Goal: Information Seeking & Learning: Check status

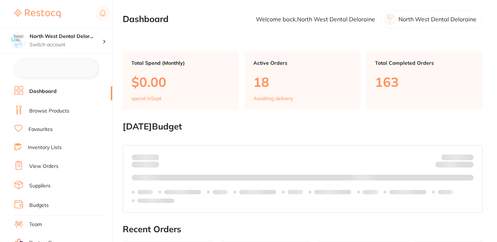
scroll to position [71, 0]
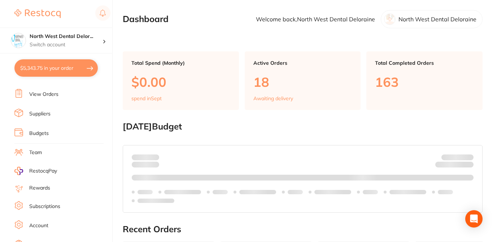
click at [53, 206] on link "Subscriptions" at bounding box center [44, 206] width 31 height 7
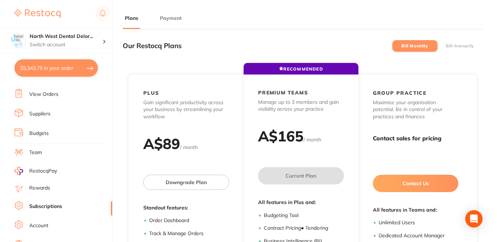
click at [176, 18] on button "Payment" at bounding box center [171, 18] width 26 height 7
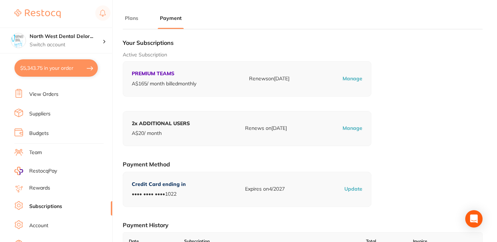
click at [216, 43] on h1 "Your Subscriptions" at bounding box center [303, 42] width 360 height 7
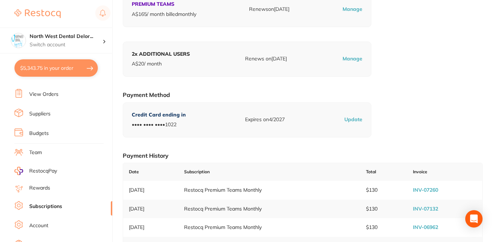
scroll to position [116, 0]
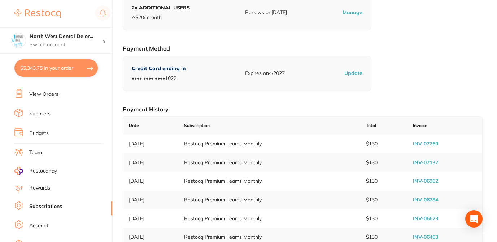
click at [427, 142] on link "INV-07260" at bounding box center [425, 143] width 25 height 6
checkbox input "true"
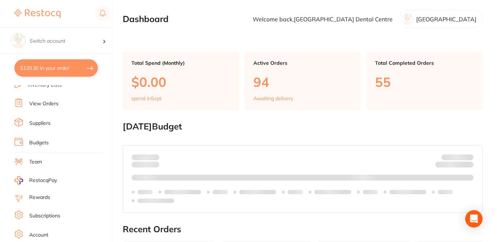
click at [56, 213] on link "Subscriptions" at bounding box center [44, 215] width 31 height 7
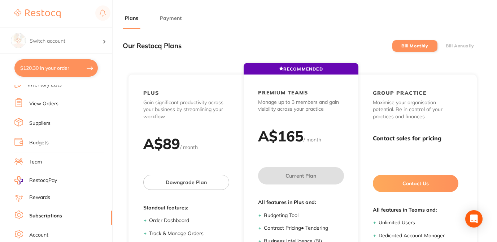
click at [173, 19] on button "Payment" at bounding box center [171, 18] width 26 height 7
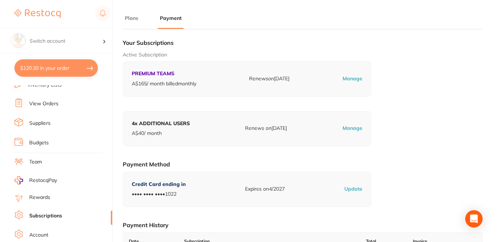
click at [388, 58] on div "Active Subscription PREMIUM TEAMS A$ 165 / month billed monthly Renews on Sep 2…" at bounding box center [303, 73] width 360 height 45
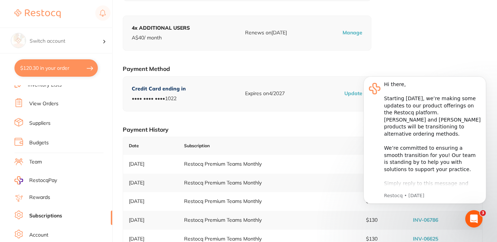
scroll to position [130, 0]
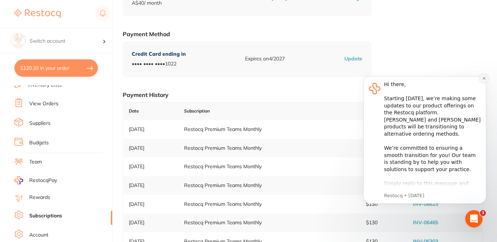
click at [483, 79] on icon "Dismiss notification" at bounding box center [484, 78] width 4 height 4
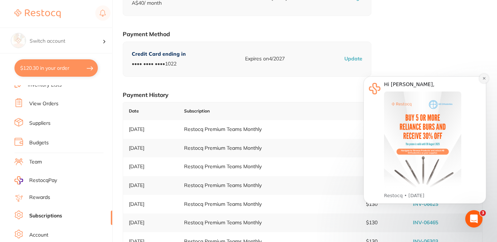
click icon "Dismiss notification"
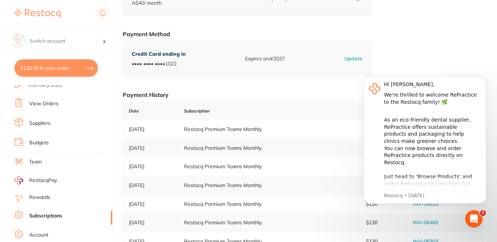
click icon "Dismiss notification"
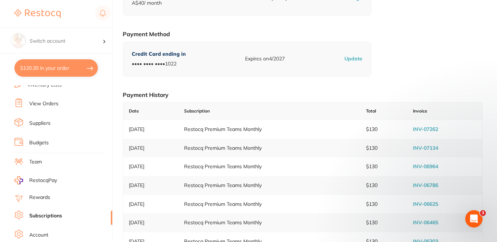
click link "INV-07262"
checkbox input "true"
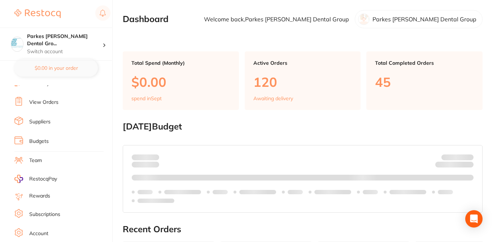
scroll to position [81, 0]
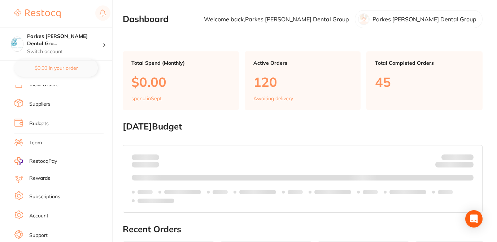
click at [54, 195] on link "Subscriptions" at bounding box center [44, 196] width 31 height 7
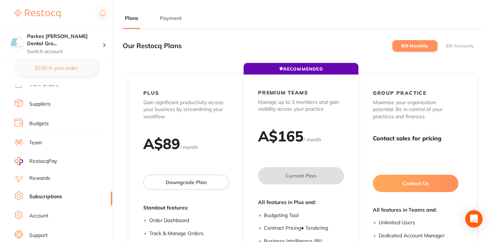
click at [169, 17] on button "Payment" at bounding box center [171, 18] width 26 height 7
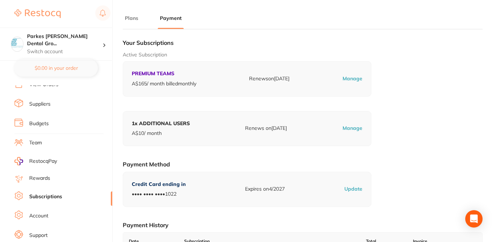
click at [395, 44] on h1 "Your Subscriptions" at bounding box center [303, 42] width 360 height 7
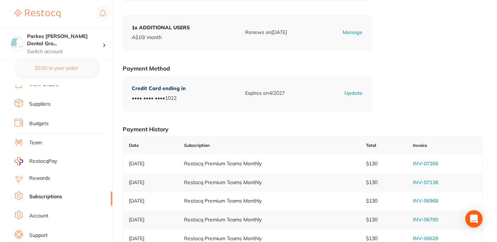
scroll to position [116, 0]
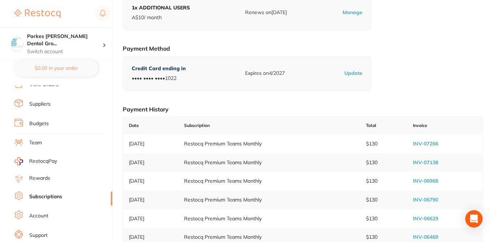
click at [433, 144] on link "INV-07266" at bounding box center [425, 143] width 25 height 6
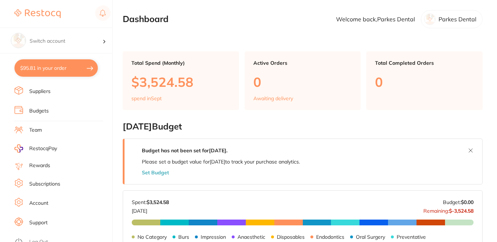
scroll to position [94, 0]
click at [55, 181] on link "Subscriptions" at bounding box center [44, 183] width 31 height 7
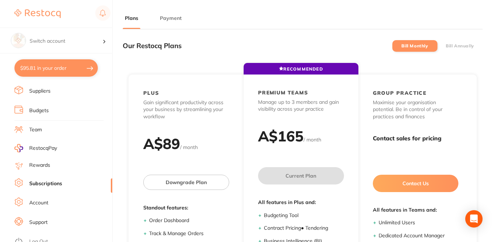
click at [174, 16] on button "Payment" at bounding box center [171, 18] width 26 height 7
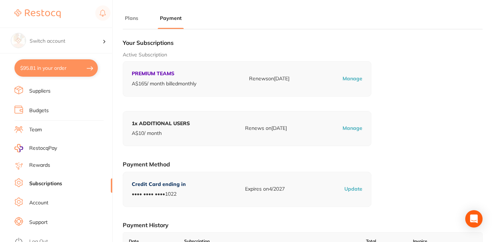
click at [443, 74] on div "Active Subscription PREMIUM TEAMS A$ 165 / month billed monthly Renews on [DATE…" at bounding box center [303, 73] width 360 height 45
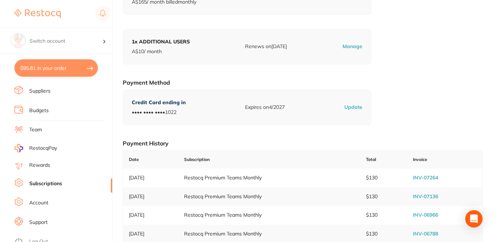
scroll to position [87, 0]
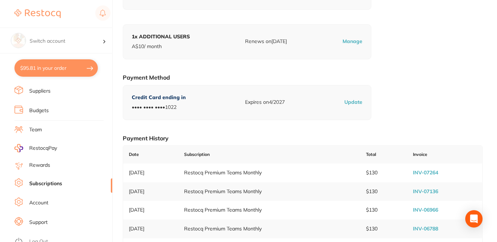
click at [432, 173] on link "INV-07264" at bounding box center [425, 172] width 25 height 6
checkbox input "true"
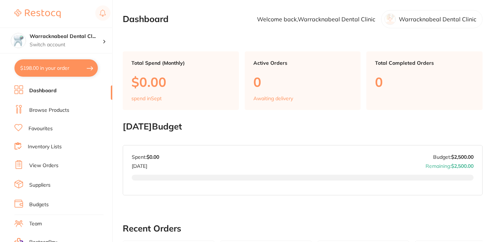
scroll to position [47, 0]
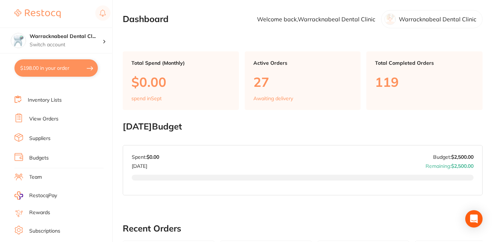
click at [51, 230] on link "Subscriptions" at bounding box center [44, 230] width 31 height 7
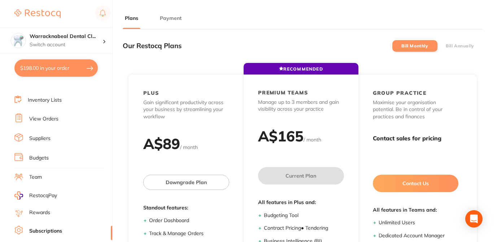
click at [168, 17] on button "Payment" at bounding box center [171, 18] width 26 height 7
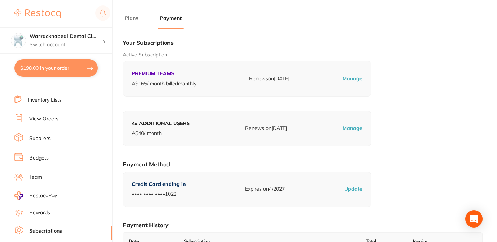
click at [390, 65] on div "Active Subscription PREMIUM TEAMS A$ 165 / month billed monthly Renews on [DATE…" at bounding box center [303, 73] width 360 height 45
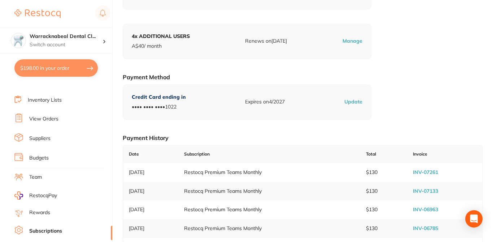
scroll to position [101, 0]
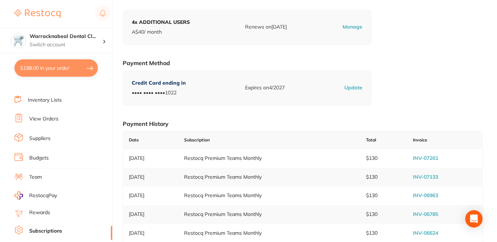
click at [425, 157] on link "INV-07261" at bounding box center [425, 158] width 25 height 6
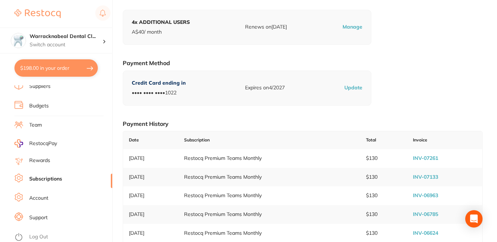
scroll to position [98, 0]
checkbox input "true"
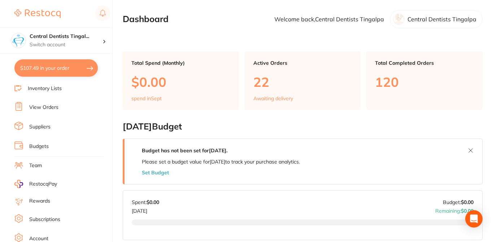
scroll to position [76, 0]
click at [55, 201] on link "Subscriptions" at bounding box center [44, 201] width 31 height 7
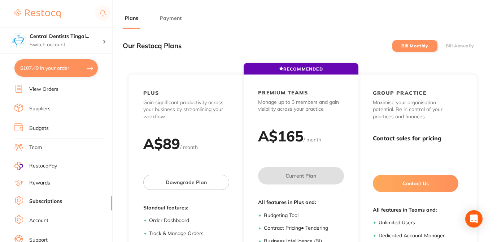
click at [174, 21] on button "Payment" at bounding box center [171, 18] width 26 height 7
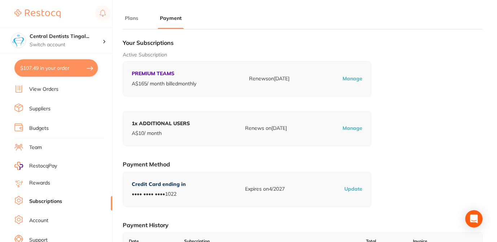
click at [388, 34] on section "Plans Payment Our Restocq Plans Bill Monthly Bill Annually RECOMMENDED PLUS Gai…" at bounding box center [303, 145] width 360 height 262
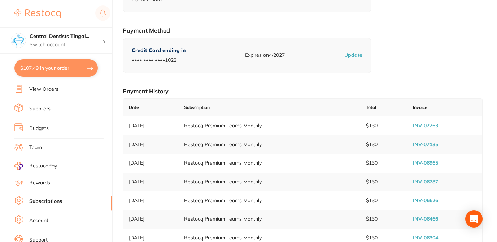
scroll to position [144, 0]
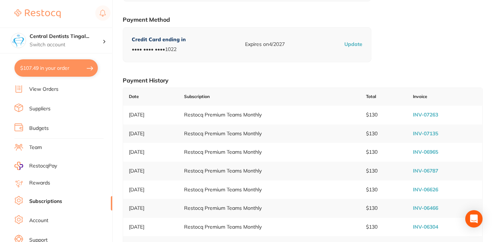
click at [421, 116] on link "INV-07263" at bounding box center [425, 114] width 25 height 6
checkbox input "true"
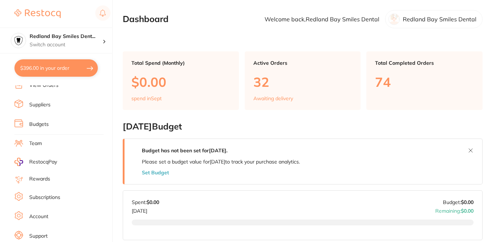
scroll to position [82, 0]
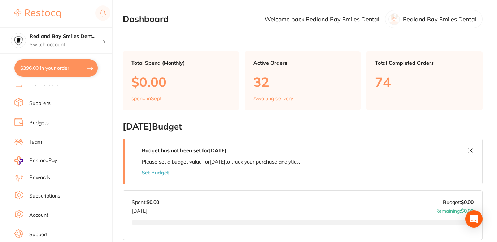
click at [50, 194] on link "Subscriptions" at bounding box center [44, 195] width 31 height 7
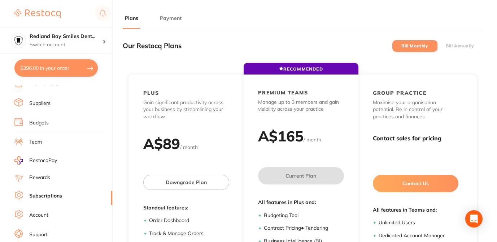
click at [169, 18] on button "Payment" at bounding box center [171, 18] width 26 height 7
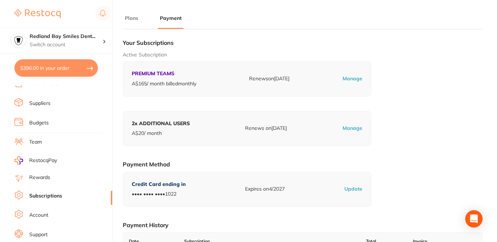
click at [212, 39] on h1 "Your Subscriptions" at bounding box center [303, 42] width 360 height 7
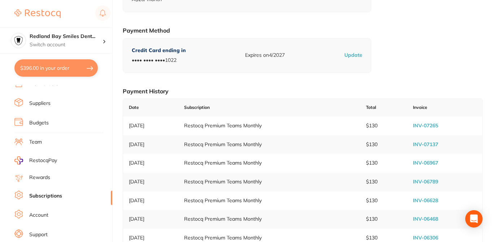
scroll to position [144, 0]
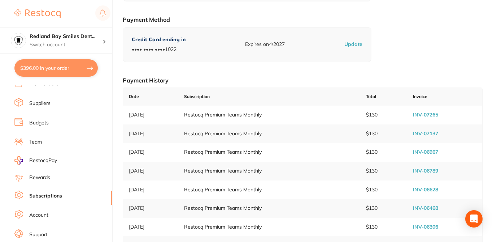
click at [426, 114] on link "INV-07265" at bounding box center [425, 114] width 25 height 6
checkbox input "true"
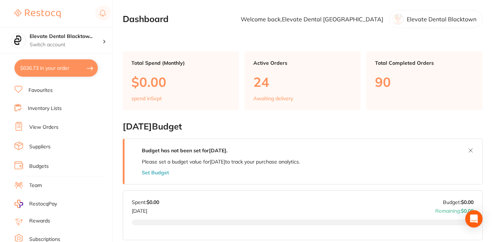
scroll to position [43, 0]
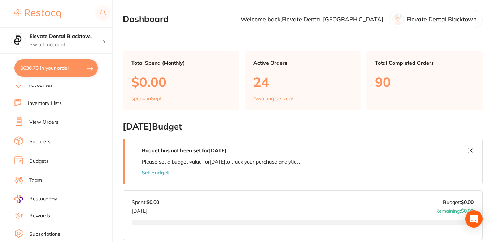
click at [56, 233] on link "Subscriptions" at bounding box center [44, 233] width 31 height 7
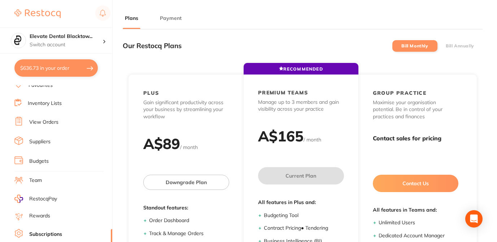
click at [173, 17] on button "Payment" at bounding box center [171, 18] width 26 height 7
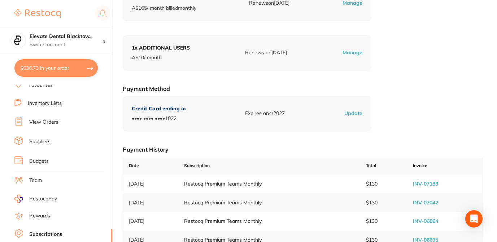
scroll to position [101, 0]
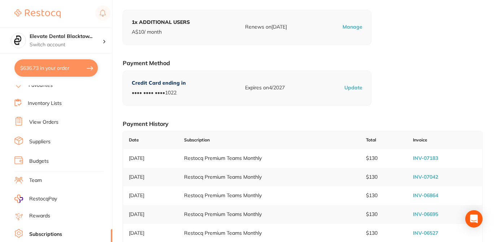
click at [429, 160] on link "INV-07183" at bounding box center [425, 158] width 25 height 6
checkbox input "true"
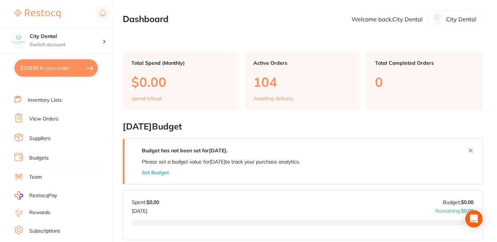
scroll to position [52, 0]
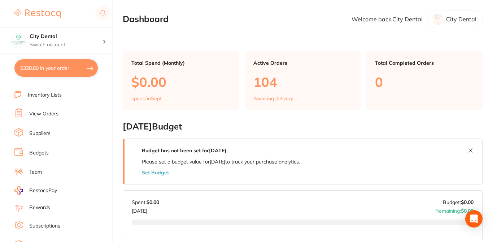
click at [51, 226] on link "Subscriptions" at bounding box center [44, 225] width 31 height 7
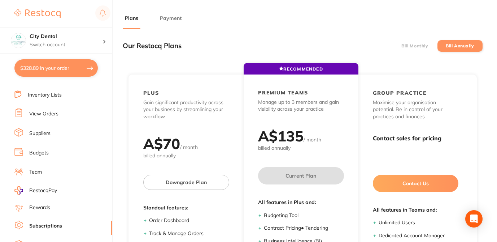
click at [168, 21] on button "Payment" at bounding box center [171, 18] width 26 height 7
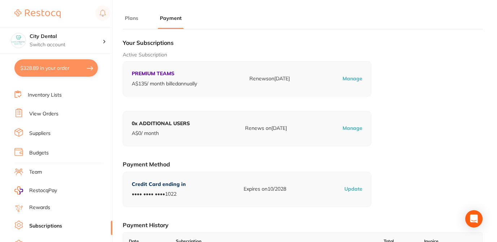
click at [402, 92] on div "Active Subscription PREMIUM TEAMS A$ 135 / month billed annually Renews on Feb …" at bounding box center [303, 73] width 360 height 45
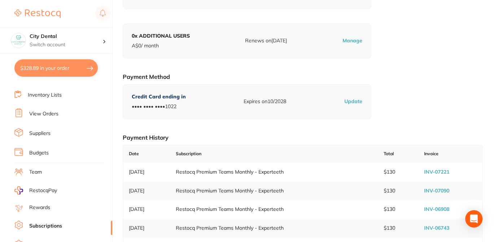
scroll to position [116, 0]
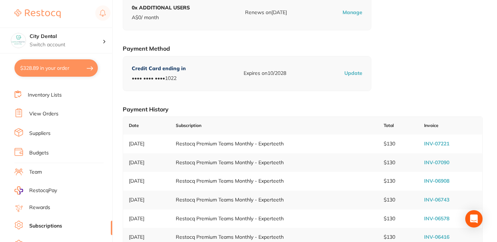
click at [434, 142] on link "INV-07221" at bounding box center [436, 143] width 25 height 6
checkbox input "true"
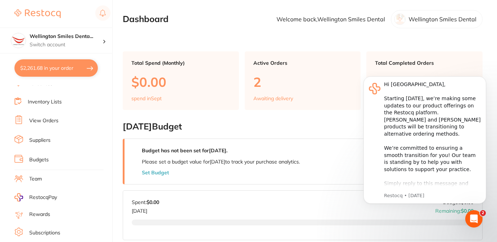
scroll to position [85, 0]
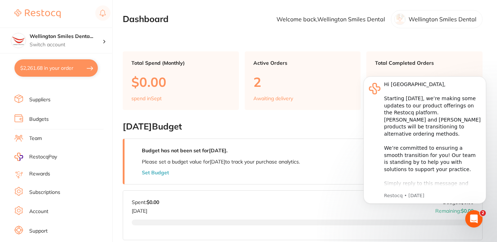
click at [60, 192] on link "Subscriptions" at bounding box center [44, 191] width 31 height 7
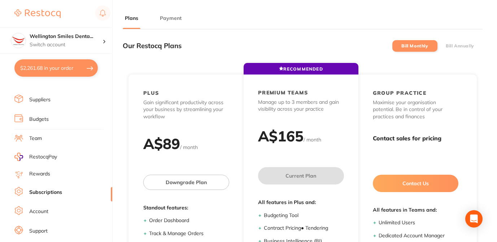
click at [167, 17] on button "Payment" at bounding box center [171, 18] width 26 height 7
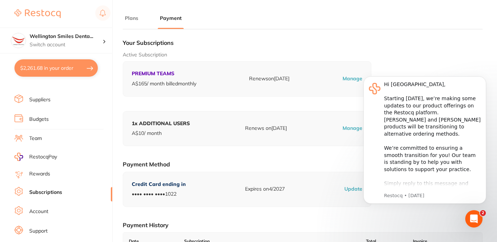
click at [325, 42] on h1 "Your Subscriptions" at bounding box center [303, 42] width 360 height 7
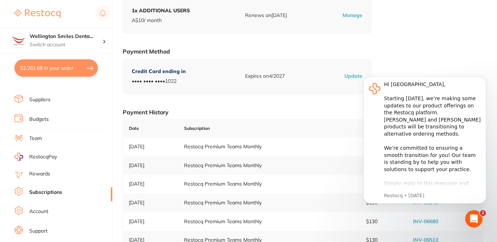
scroll to position [144, 0]
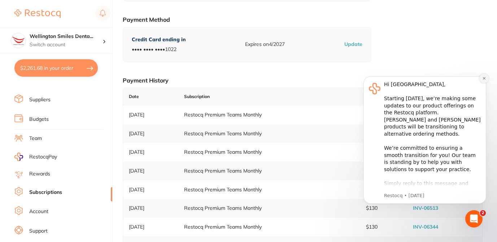
click at [482, 78] on icon "Dismiss notification" at bounding box center [484, 78] width 4 height 4
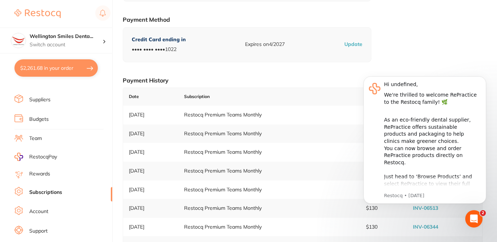
click at [483, 78] on icon "Dismiss notification" at bounding box center [484, 78] width 3 height 3
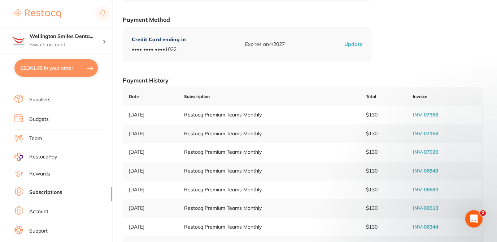
click at [428, 132] on link "INV-07168" at bounding box center [425, 133] width 25 height 6
checkbox input "true"
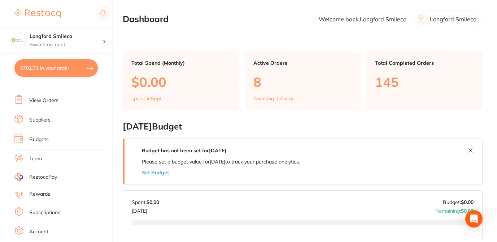
scroll to position [77, 0]
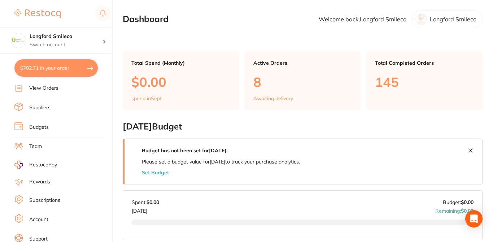
click at [53, 201] on link "Subscriptions" at bounding box center [44, 199] width 31 height 7
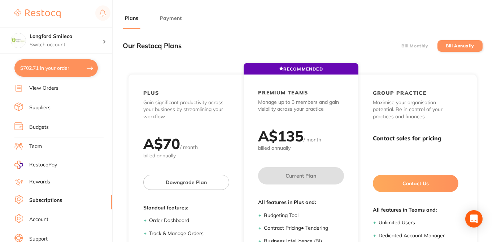
click at [169, 19] on button "Payment" at bounding box center [171, 18] width 26 height 7
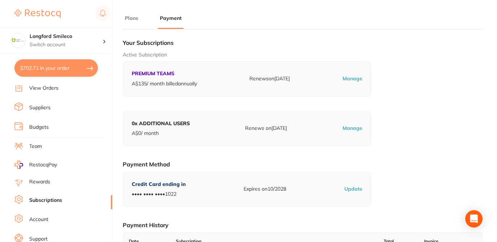
click at [438, 90] on div "Active Subscription PREMIUM TEAMS A$ 135 / month billed annually Renews on Feb …" at bounding box center [303, 73] width 360 height 45
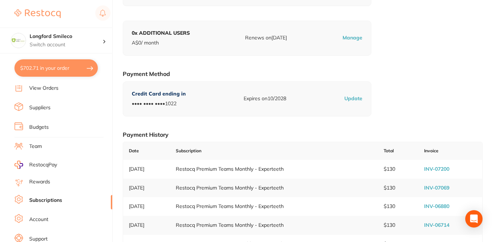
scroll to position [101, 0]
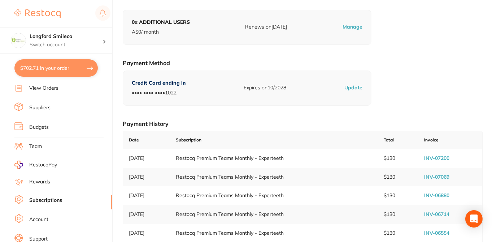
click at [435, 156] on link "INV-07200" at bounding box center [436, 158] width 25 height 6
checkbox input "true"
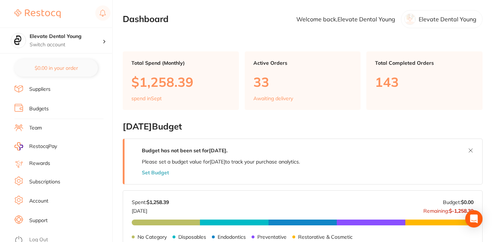
scroll to position [98, 0]
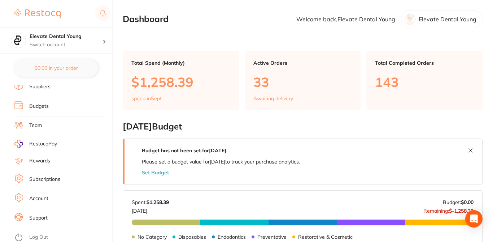
click at [58, 178] on link "Subscriptions" at bounding box center [44, 178] width 31 height 7
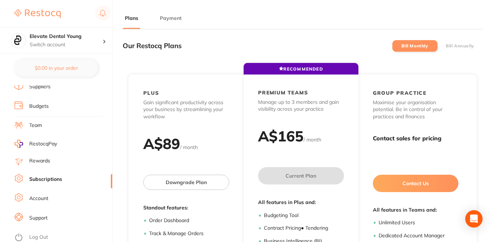
click at [176, 18] on button "Payment" at bounding box center [171, 18] width 26 height 7
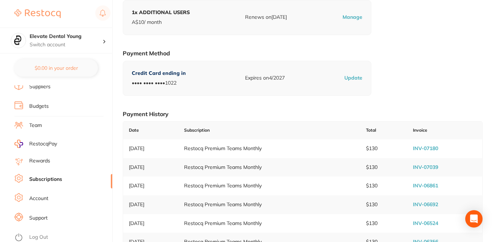
scroll to position [116, 0]
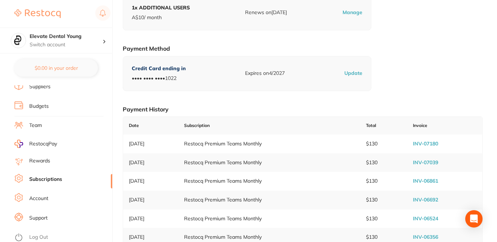
click at [430, 141] on link "INV-07180" at bounding box center [425, 143] width 25 height 6
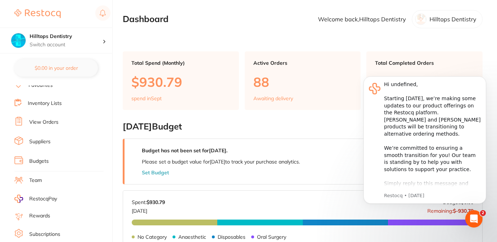
scroll to position [54, 0]
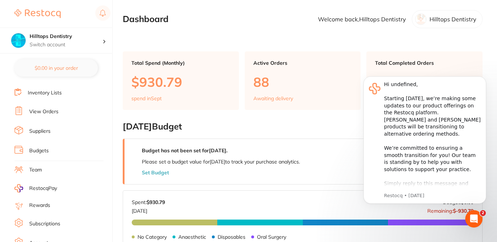
click at [56, 222] on link "Subscriptions" at bounding box center [44, 223] width 31 height 7
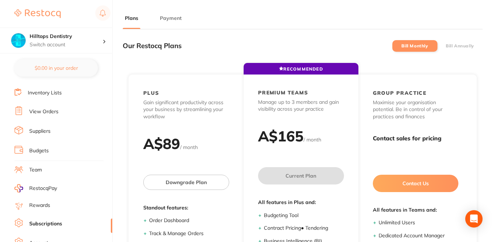
click at [169, 17] on button "Payment" at bounding box center [171, 18] width 26 height 7
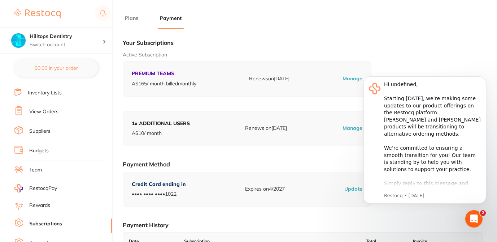
click at [251, 43] on h1 "Your Subscriptions" at bounding box center [303, 42] width 360 height 7
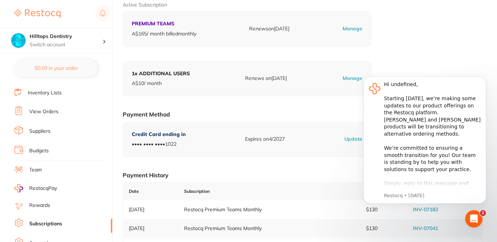
scroll to position [72, 0]
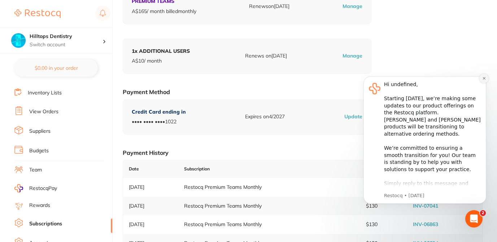
click at [485, 79] on icon "Dismiss notification" at bounding box center [484, 78] width 4 height 4
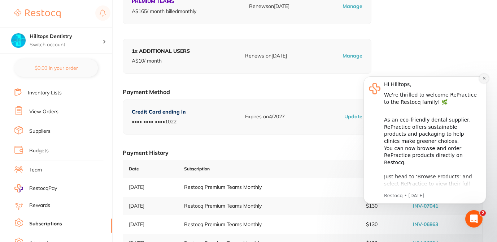
click at [485, 76] on icon "Dismiss notification" at bounding box center [484, 78] width 4 height 4
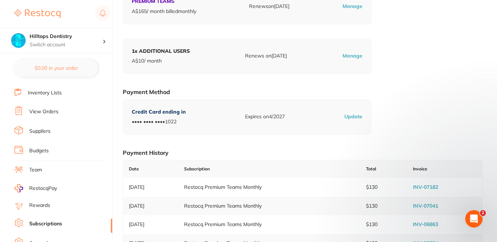
click at [422, 187] on link "INV-07182" at bounding box center [425, 186] width 25 height 6
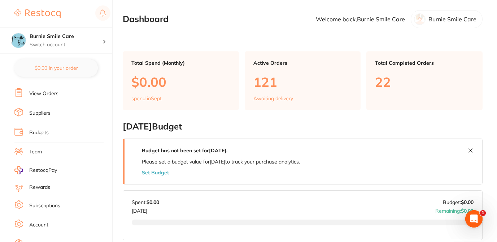
scroll to position [71, 0]
click at [56, 205] on link "Subscriptions" at bounding box center [44, 205] width 31 height 7
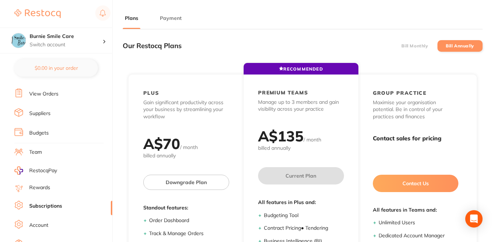
click at [173, 17] on button "Payment" at bounding box center [171, 18] width 26 height 7
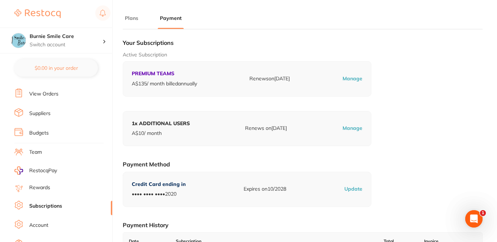
click at [396, 83] on div "Active Subscription PREMIUM TEAMS A$ 135 / month billed annually Renews on [DAT…" at bounding box center [303, 73] width 360 height 45
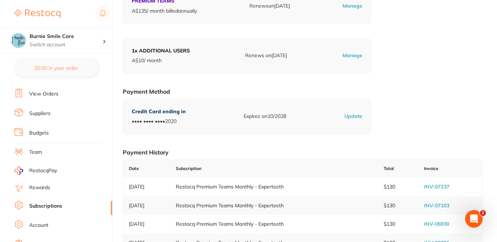
scroll to position [87, 0]
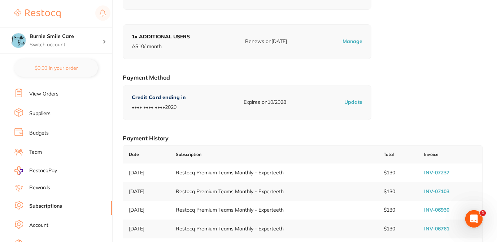
click at [432, 172] on link "INV-07237" at bounding box center [436, 172] width 25 height 6
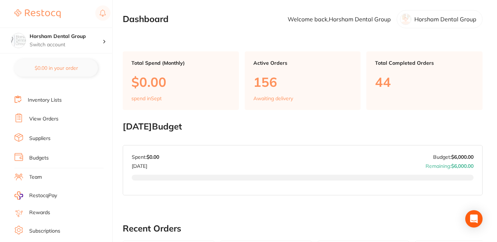
scroll to position [54, 0]
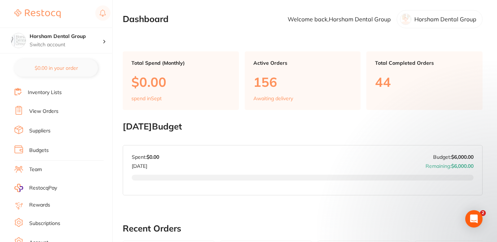
click at [54, 222] on link "Subscriptions" at bounding box center [44, 223] width 31 height 7
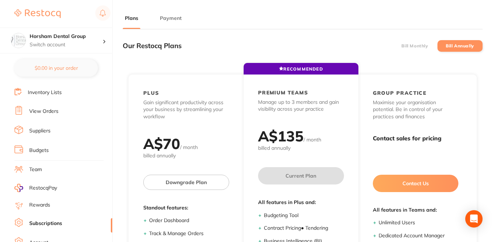
click at [168, 20] on button "Payment" at bounding box center [171, 18] width 26 height 7
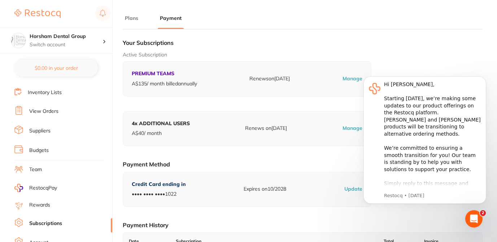
click at [303, 43] on h1 "Your Subscriptions" at bounding box center [303, 42] width 360 height 7
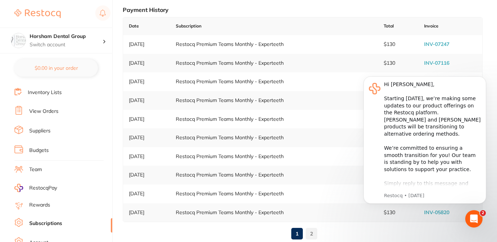
scroll to position [217, 0]
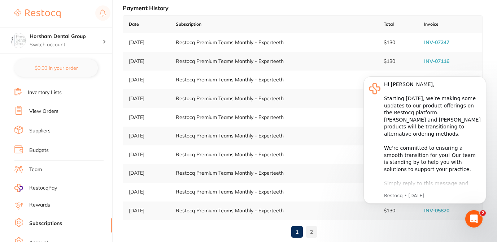
click at [433, 43] on link "INV-07247" at bounding box center [436, 42] width 25 height 6
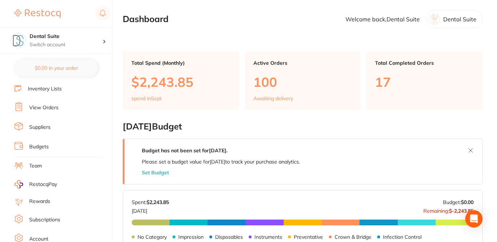
scroll to position [62, 0]
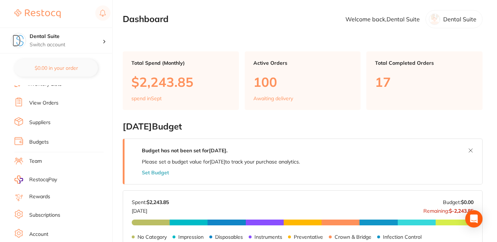
click at [57, 213] on link "Subscriptions" at bounding box center [44, 214] width 31 height 7
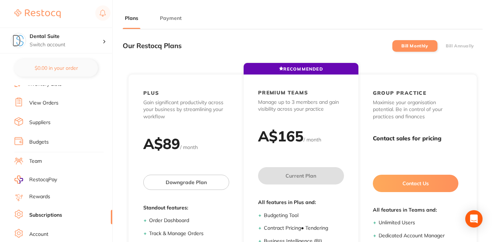
click at [173, 17] on button "Payment" at bounding box center [171, 18] width 26 height 7
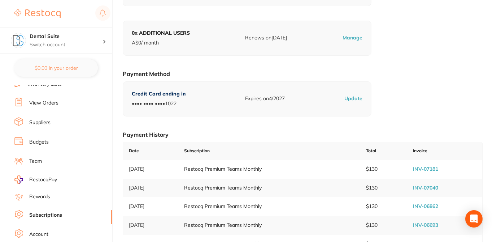
scroll to position [101, 0]
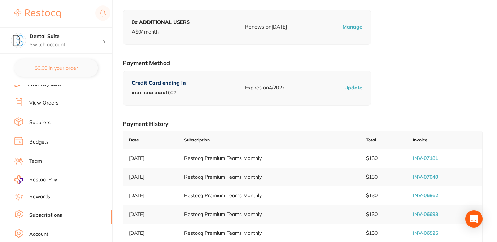
click at [419, 158] on link "INV-07181" at bounding box center [425, 158] width 25 height 6
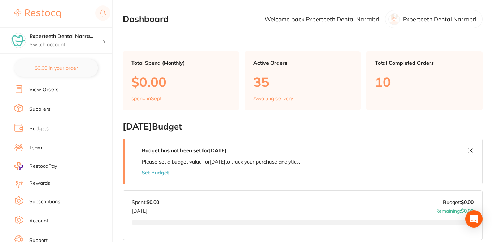
scroll to position [83, 0]
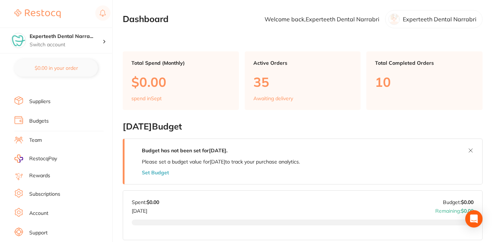
click at [57, 191] on link "Subscriptions" at bounding box center [44, 193] width 31 height 7
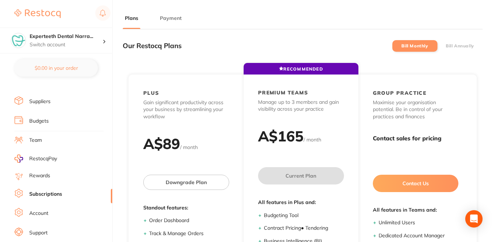
click at [172, 20] on button "Payment" at bounding box center [171, 18] width 26 height 7
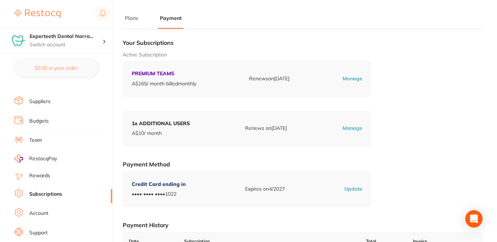
click at [416, 77] on div "Active Subscription PREMIUM TEAMS A$ 165 / month billed monthly Renews on Sep 8…" at bounding box center [303, 73] width 360 height 45
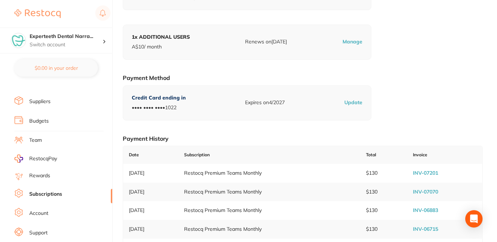
scroll to position [87, 0]
click at [430, 171] on link "INV-07201" at bounding box center [425, 172] width 25 height 6
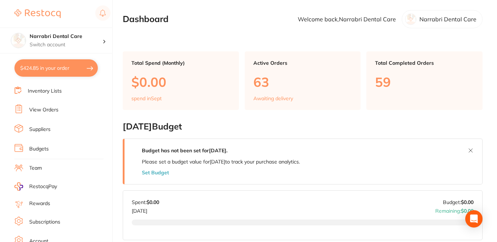
scroll to position [77, 0]
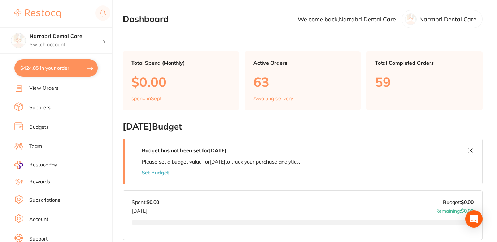
click at [58, 199] on link "Subscriptions" at bounding box center [44, 199] width 31 height 7
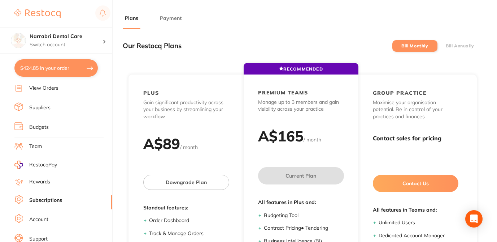
click at [174, 20] on button "Payment" at bounding box center [171, 18] width 26 height 7
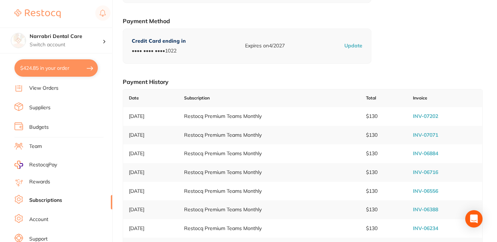
scroll to position [144, 0]
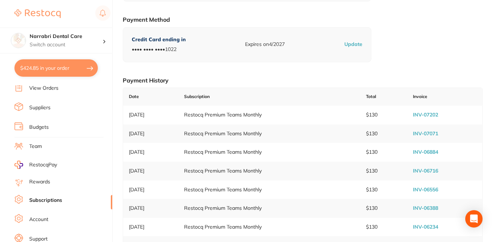
click at [421, 113] on link "INV-07202" at bounding box center [425, 114] width 25 height 6
checkbox input "true"
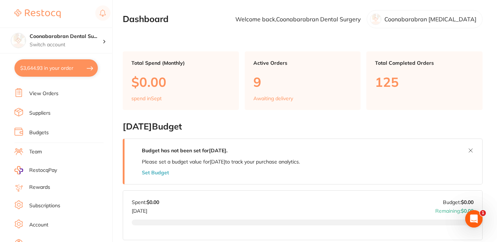
drag, startPoint x: 111, startPoint y: 149, endPoint x: 112, endPoint y: 198, distance: 48.4
click at [112, 198] on nav "Dashboard Browse Products Favourites Inventory Lists View Orders Suppliers Budg…" at bounding box center [63, 163] width 98 height 156
click at [50, 206] on link "Subscriptions" at bounding box center [44, 205] width 31 height 7
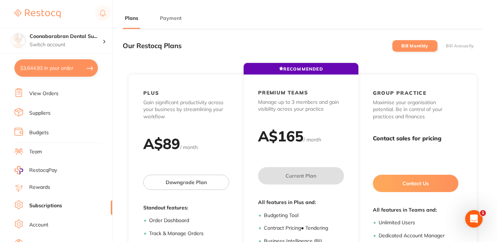
click at [170, 18] on button "Payment" at bounding box center [171, 18] width 26 height 7
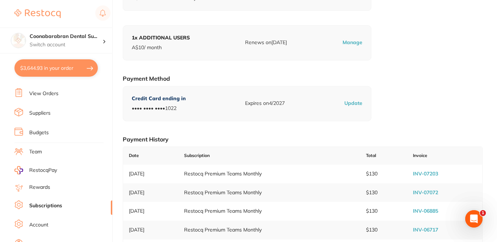
scroll to position [101, 0]
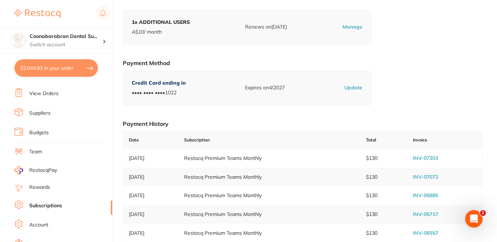
click at [425, 159] on link "INV-07203" at bounding box center [425, 158] width 25 height 6
checkbox input "true"
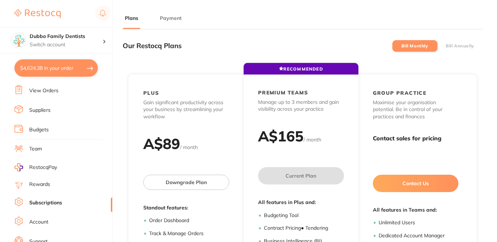
click at [171, 16] on button "Payment" at bounding box center [171, 18] width 26 height 7
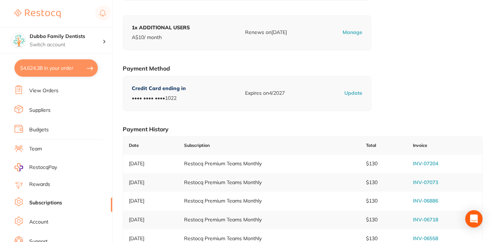
scroll to position [101, 0]
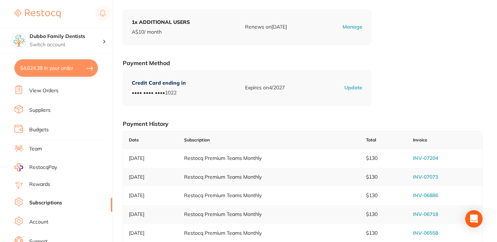
click at [422, 157] on link "INV-07204" at bounding box center [425, 158] width 25 height 6
checkbox input "true"
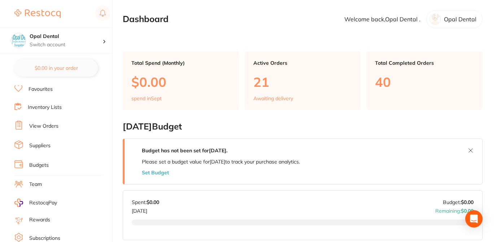
scroll to position [43, 0]
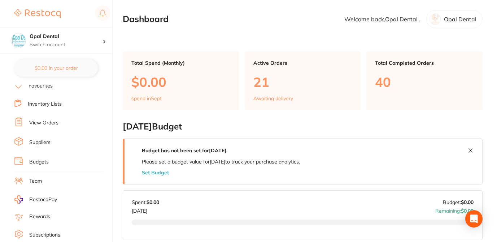
click at [46, 234] on link "Subscriptions" at bounding box center [44, 234] width 31 height 7
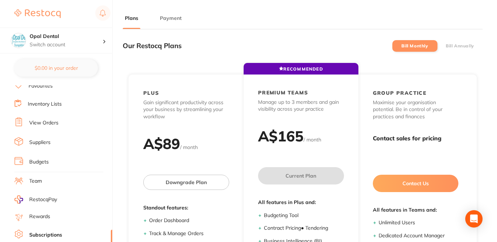
click at [169, 19] on button "Payment" at bounding box center [171, 18] width 26 height 7
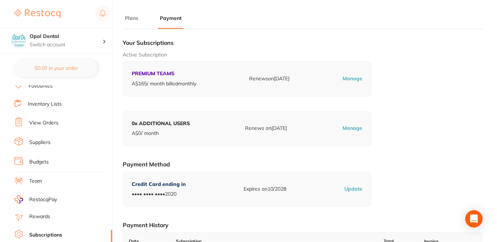
click at [390, 80] on div "Active Subscription PREMIUM TEAMS A$ 165 / month billed monthly Renews on [DATE…" at bounding box center [303, 73] width 360 height 45
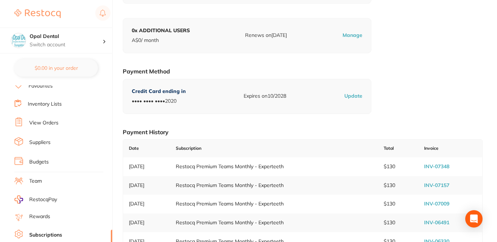
scroll to position [101, 0]
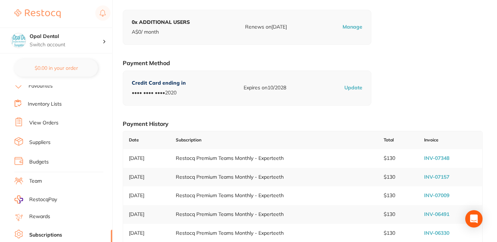
click at [434, 155] on link "INV-07348" at bounding box center [436, 158] width 25 height 6
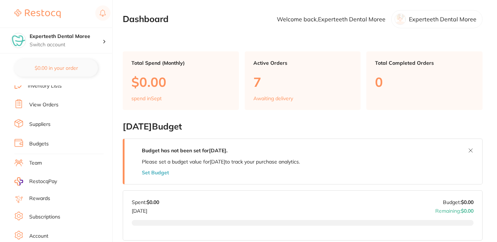
click at [52, 216] on link "Subscriptions" at bounding box center [44, 216] width 31 height 7
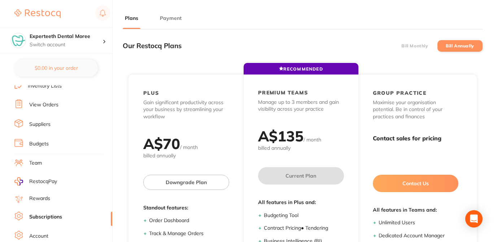
click at [173, 18] on button "Payment" at bounding box center [171, 18] width 26 height 7
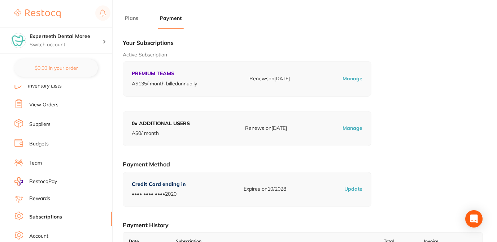
click at [387, 49] on div "Your Subscriptions Active Subscription PREMIUM TEAMS A$ 135 / month billed annu…" at bounding box center [303, 219] width 360 height 369
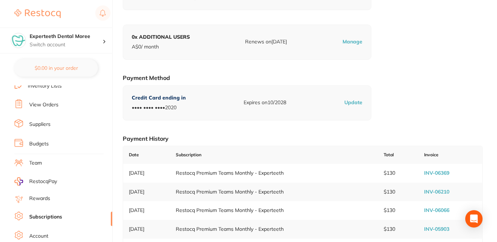
scroll to position [87, 0]
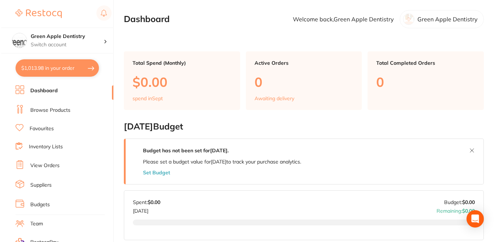
scroll to position [55, 0]
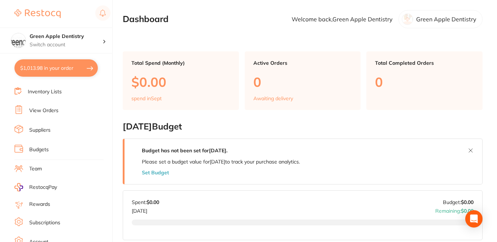
click at [58, 219] on link "Subscriptions" at bounding box center [44, 222] width 31 height 7
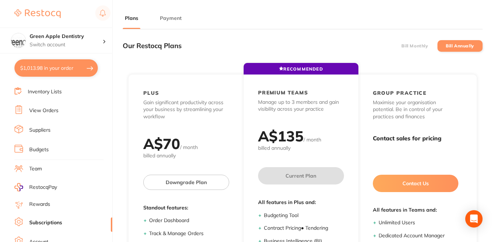
click at [168, 16] on button "Payment" at bounding box center [171, 18] width 26 height 7
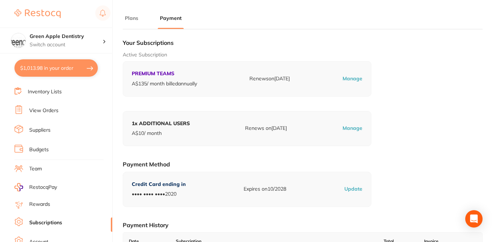
click at [410, 90] on div "Active Subscription PREMIUM TEAMS A$ 135 / month billed annually Renews on [DAT…" at bounding box center [303, 73] width 360 height 45
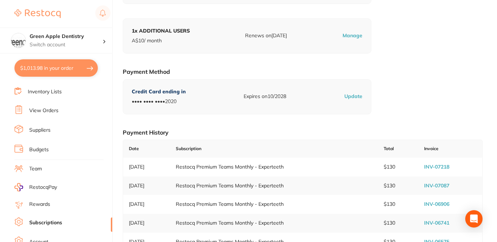
scroll to position [101, 0]
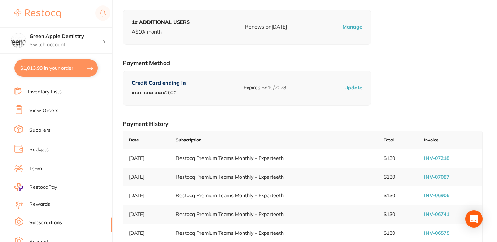
click at [433, 157] on link "INV-07218" at bounding box center [436, 158] width 25 height 6
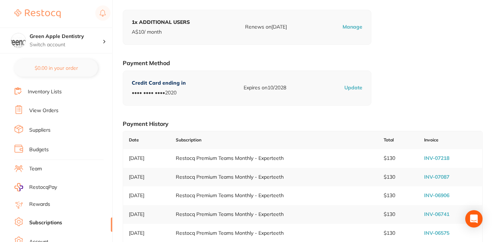
checkbox input "true"
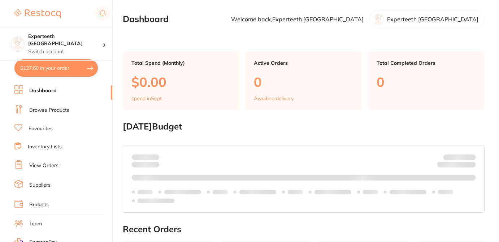
checkbox input "false"
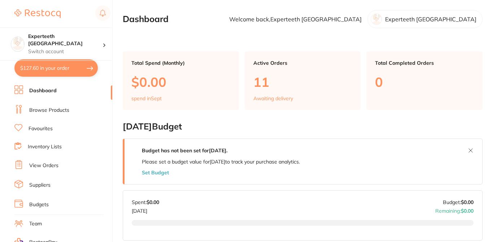
scroll to position [57, 0]
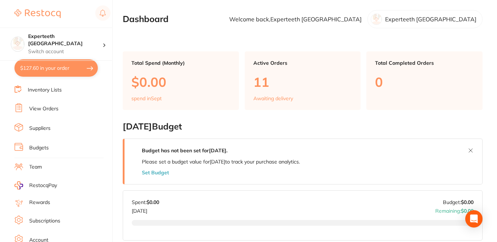
click at [53, 219] on link "Subscriptions" at bounding box center [44, 220] width 31 height 7
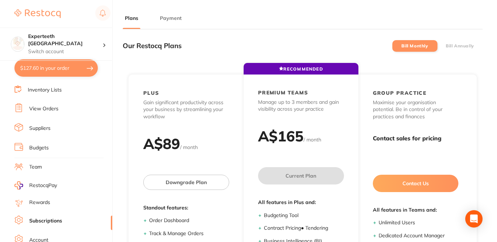
click at [172, 19] on button "Payment" at bounding box center [171, 18] width 26 height 7
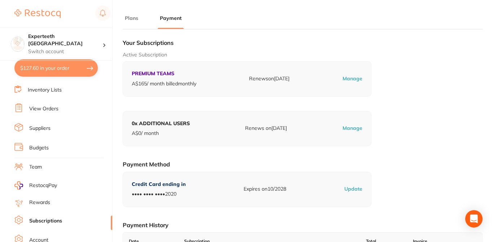
click at [416, 104] on div "Your Subscriptions Active Subscription PREMIUM TEAMS A$ 165 / month billed mont…" at bounding box center [303, 228] width 360 height 387
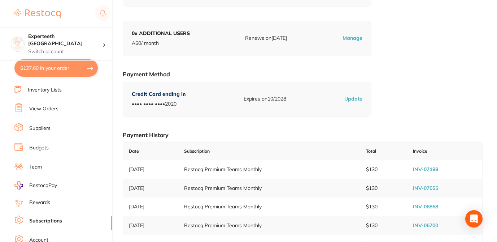
scroll to position [101, 0]
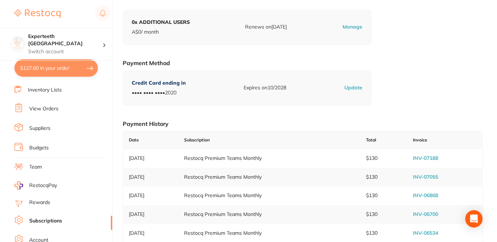
click at [438, 157] on link "INV-07188" at bounding box center [425, 158] width 25 height 6
click at [438, 159] on link "INV-07188" at bounding box center [425, 158] width 25 height 6
